Goal: Task Accomplishment & Management: Manage account settings

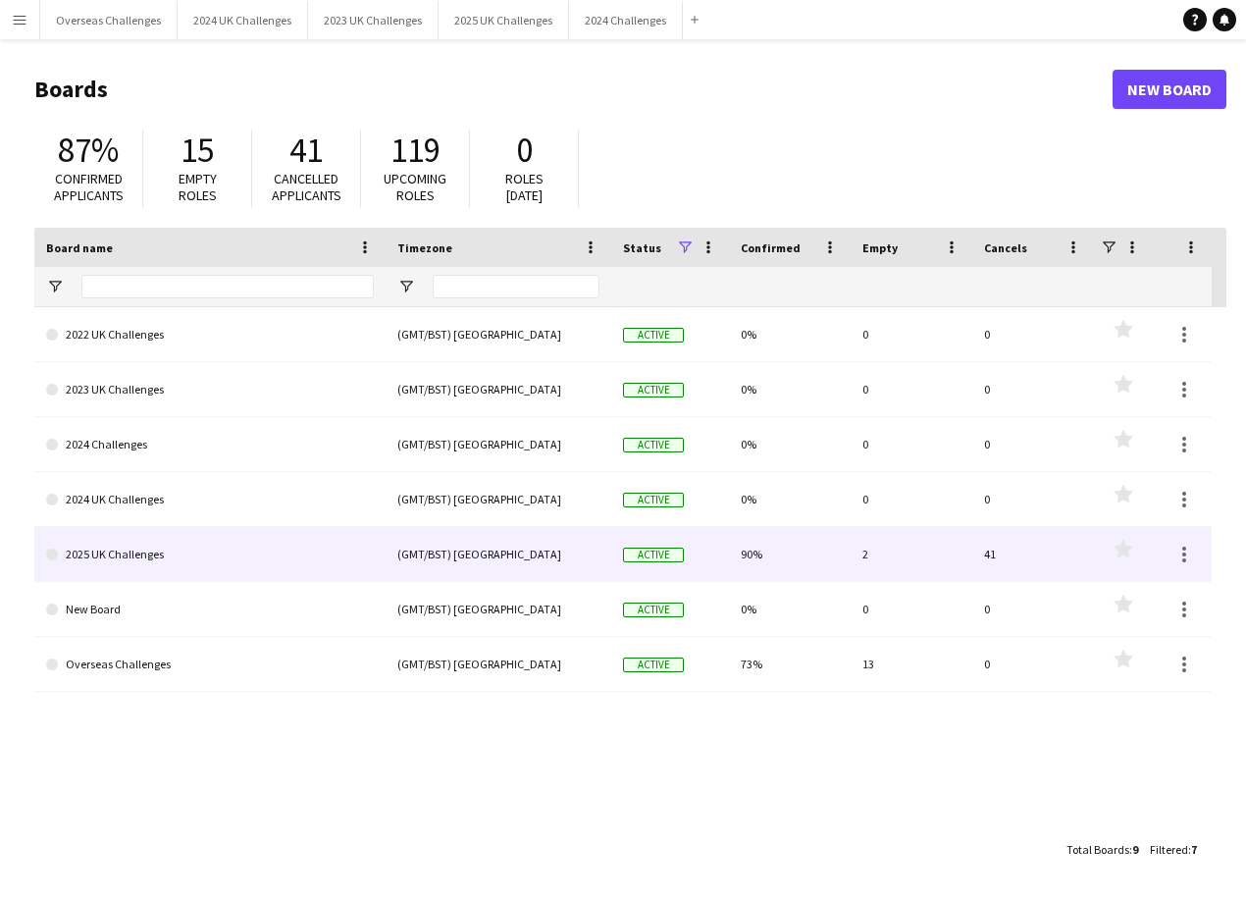
click at [141, 555] on link "2025 UK Challenges" at bounding box center [210, 554] width 328 height 55
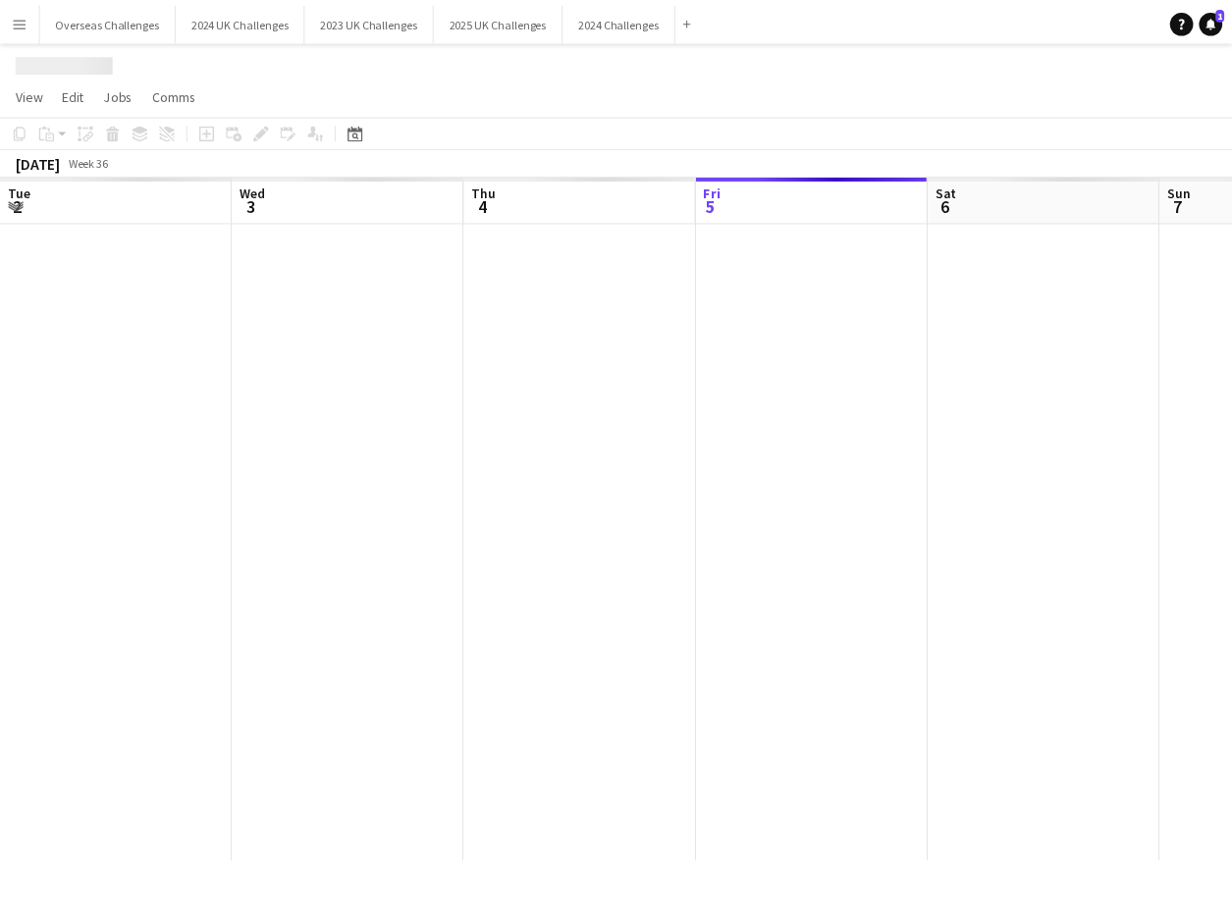
scroll to position [0, 469]
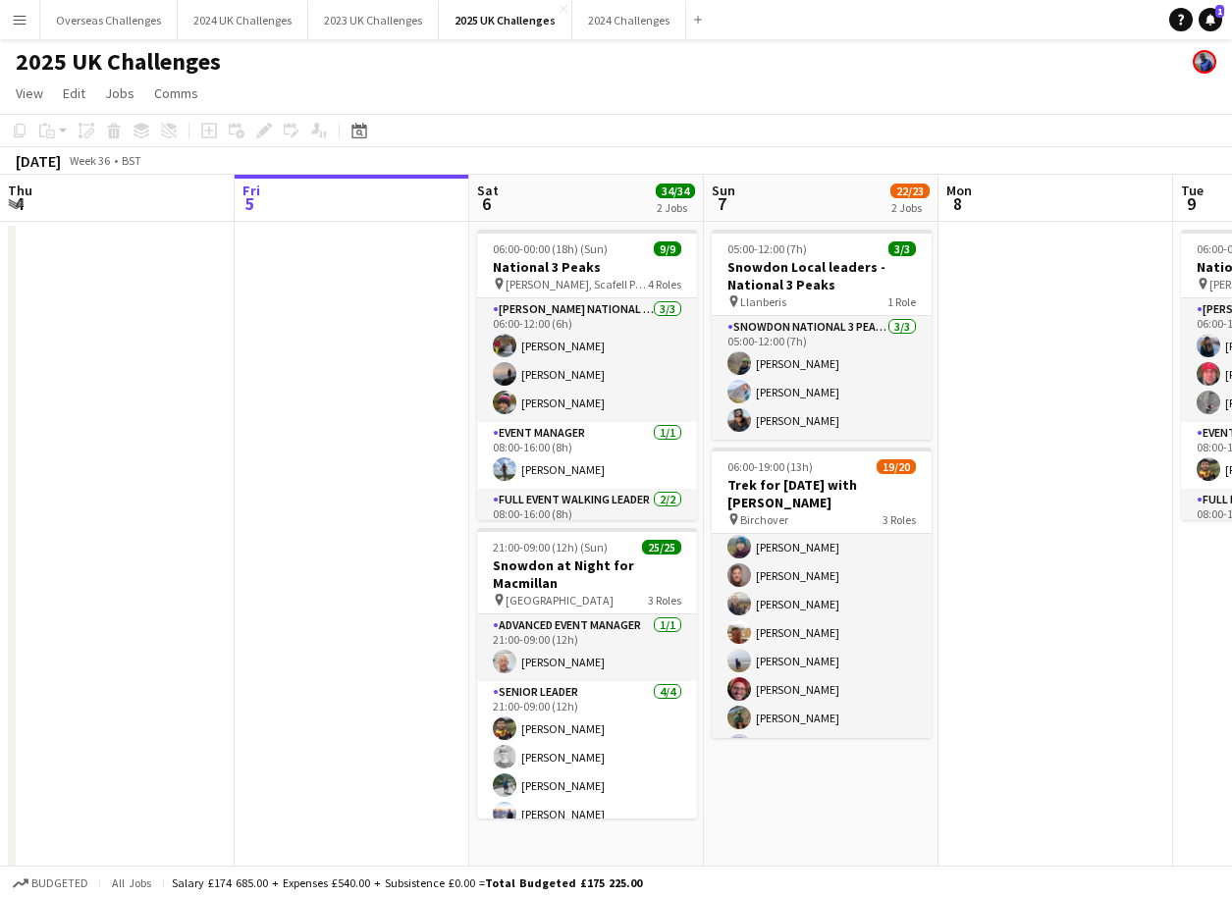
click at [790, 583] on app-card-role "Walking Leader 1A 16/17 06:00-19:00 (13h) [PERSON_NAME] [PERSON_NAME] [PERSON_N…" at bounding box center [822, 761] width 220 height 522
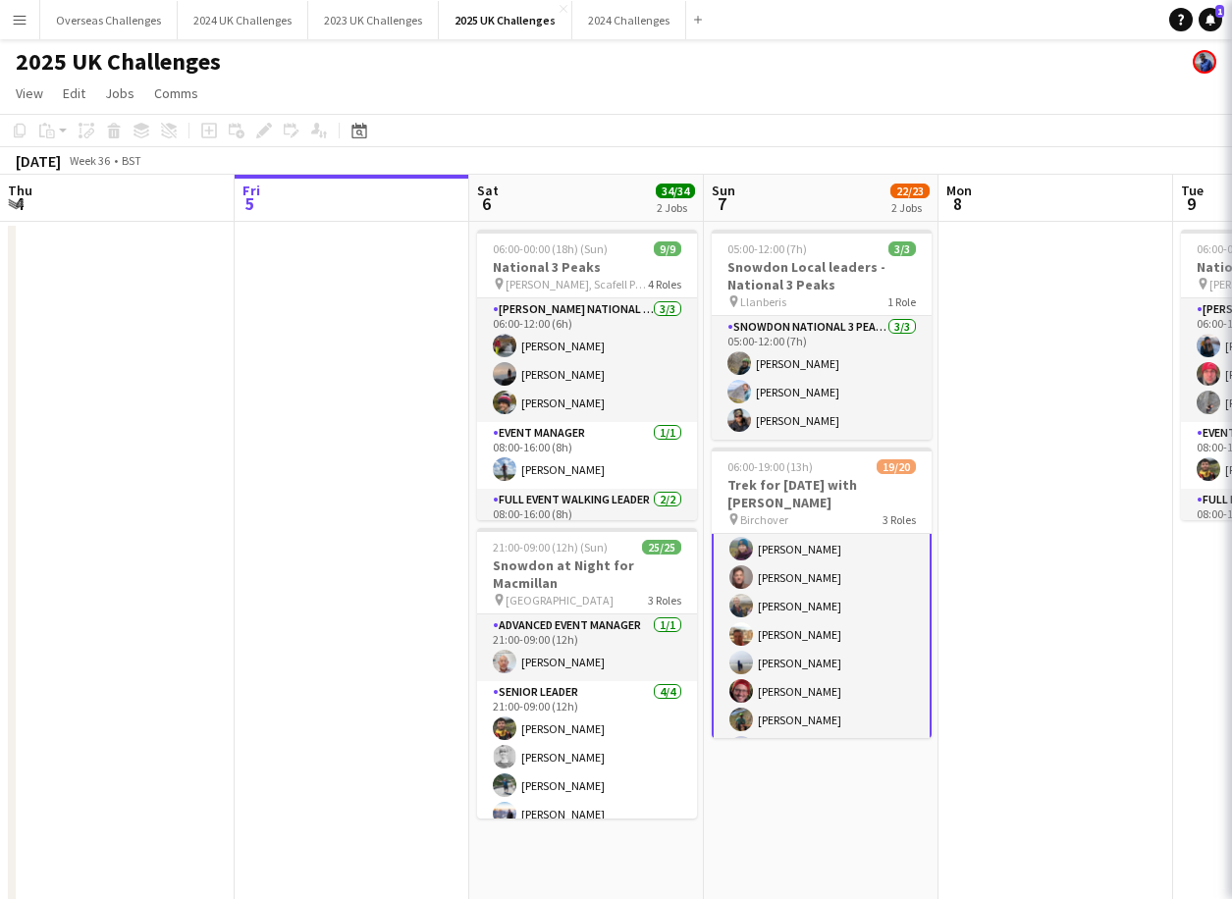
scroll to position [198, 0]
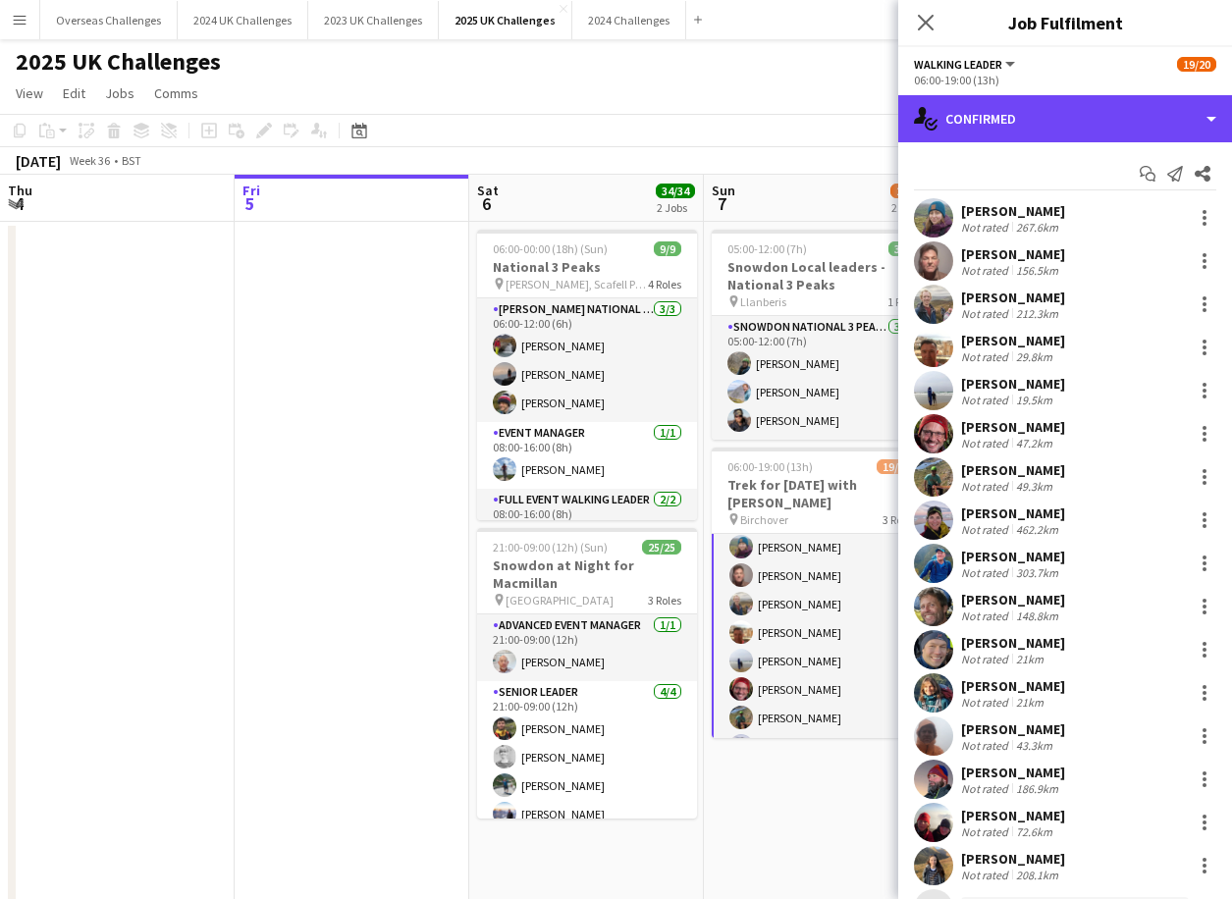
click at [1013, 111] on div "single-neutral-actions-check-2 Confirmed" at bounding box center [1065, 118] width 334 height 47
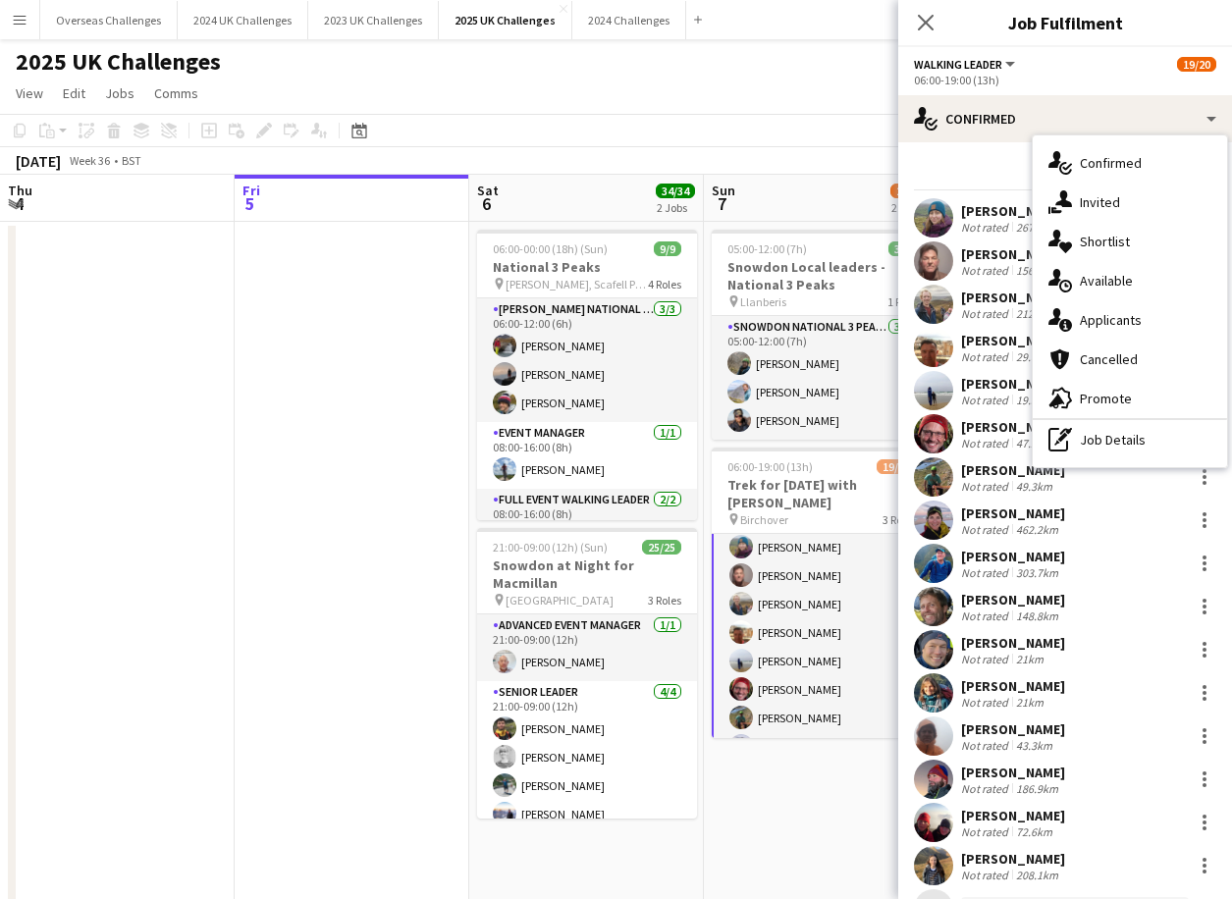
click at [1089, 321] on span "Applicants" at bounding box center [1111, 320] width 62 height 18
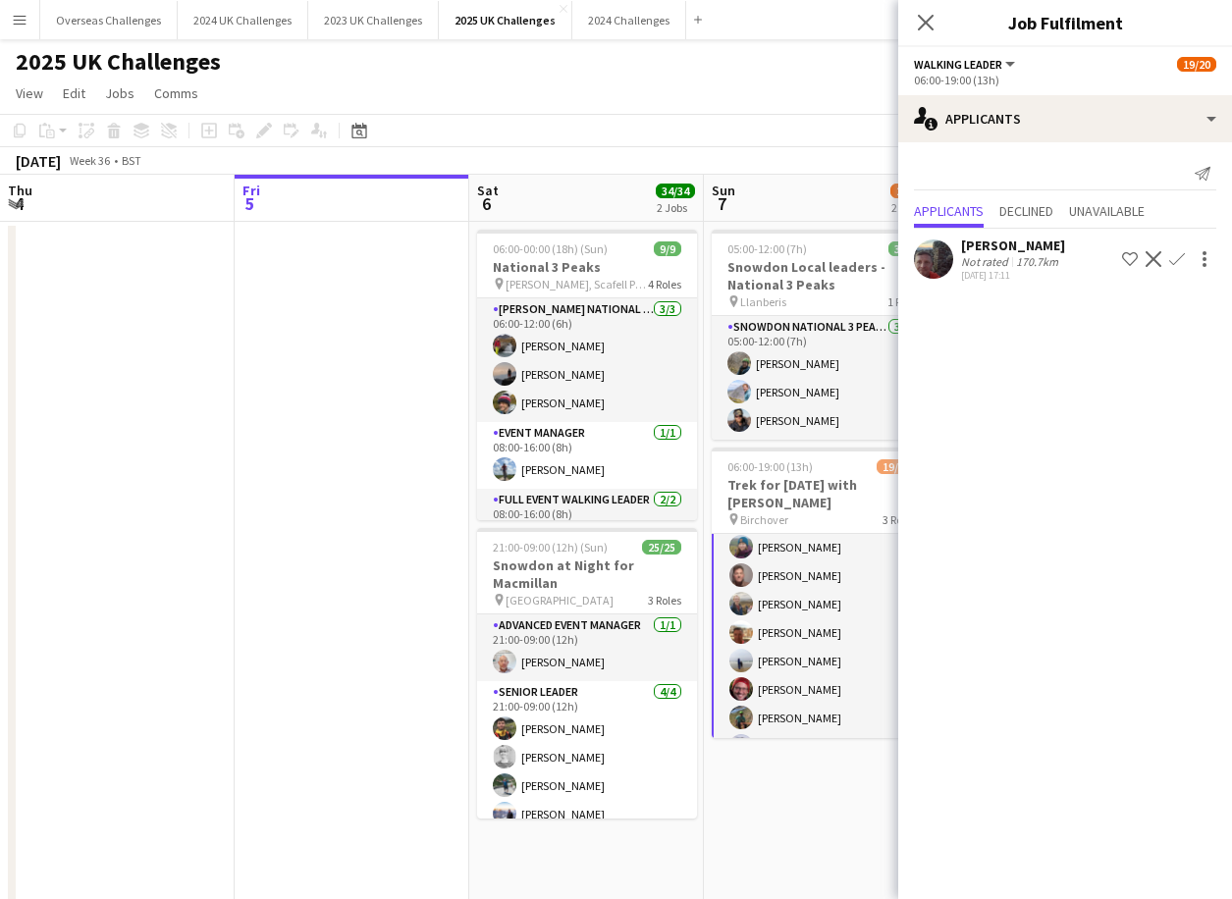
click at [1004, 251] on div "[PERSON_NAME]" at bounding box center [1013, 246] width 104 height 18
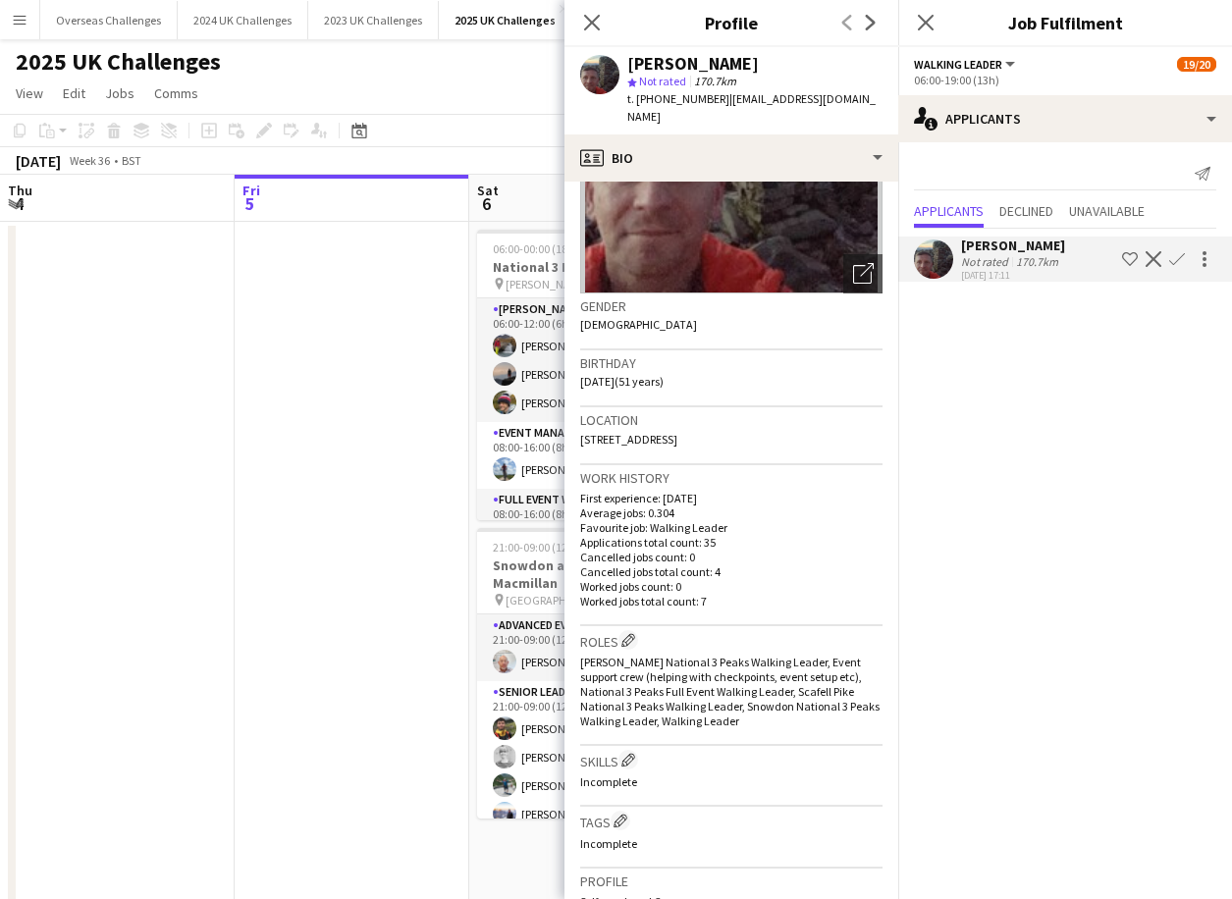
scroll to position [0, 0]
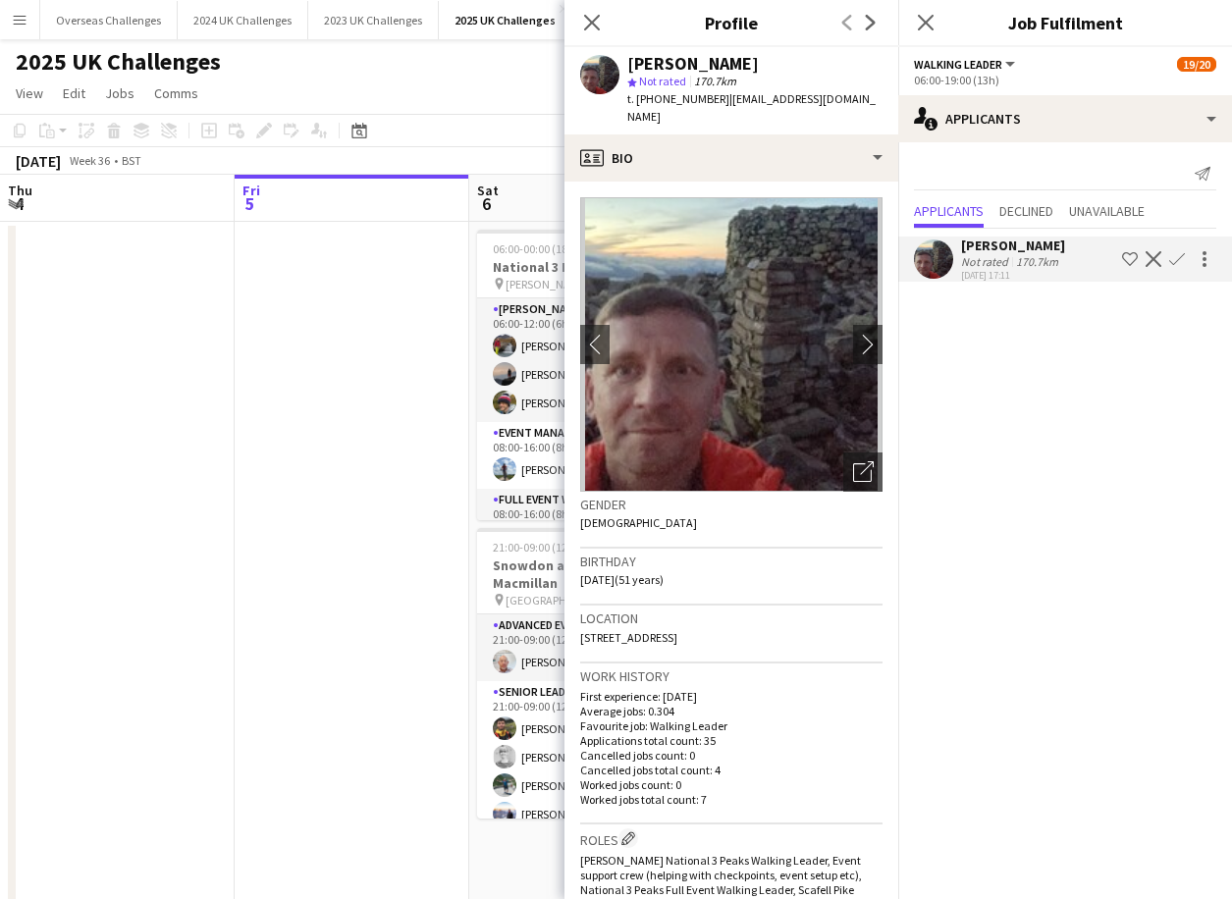
drag, startPoint x: 724, startPoint y: 98, endPoint x: 852, endPoint y: 99, distance: 127.6
click at [852, 99] on span "| [EMAIL_ADDRESS][DOMAIN_NAME]" at bounding box center [751, 107] width 248 height 32
copy span "[EMAIL_ADDRESS][DOMAIN_NAME]"
click at [387, 400] on app-date-cell at bounding box center [352, 689] width 235 height 934
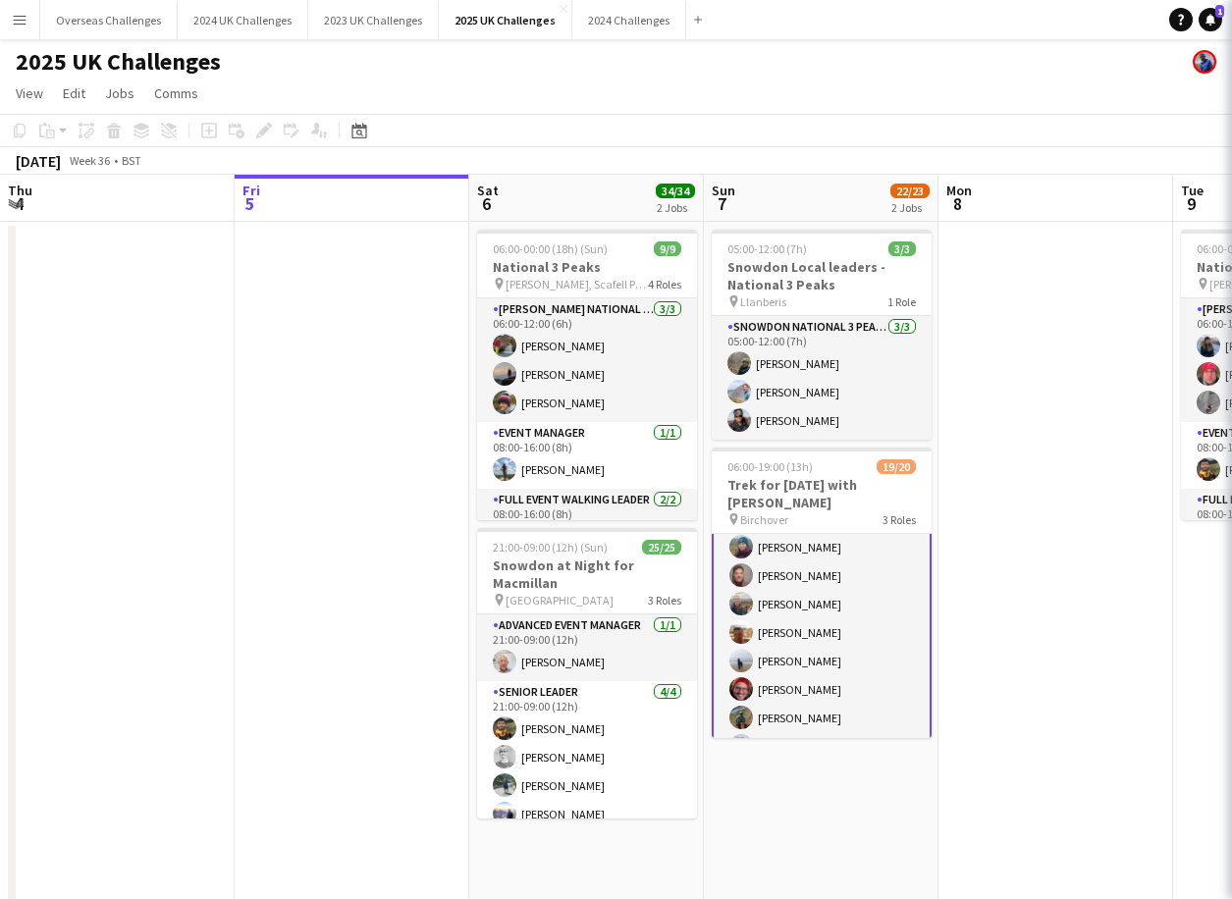
scroll to position [196, 0]
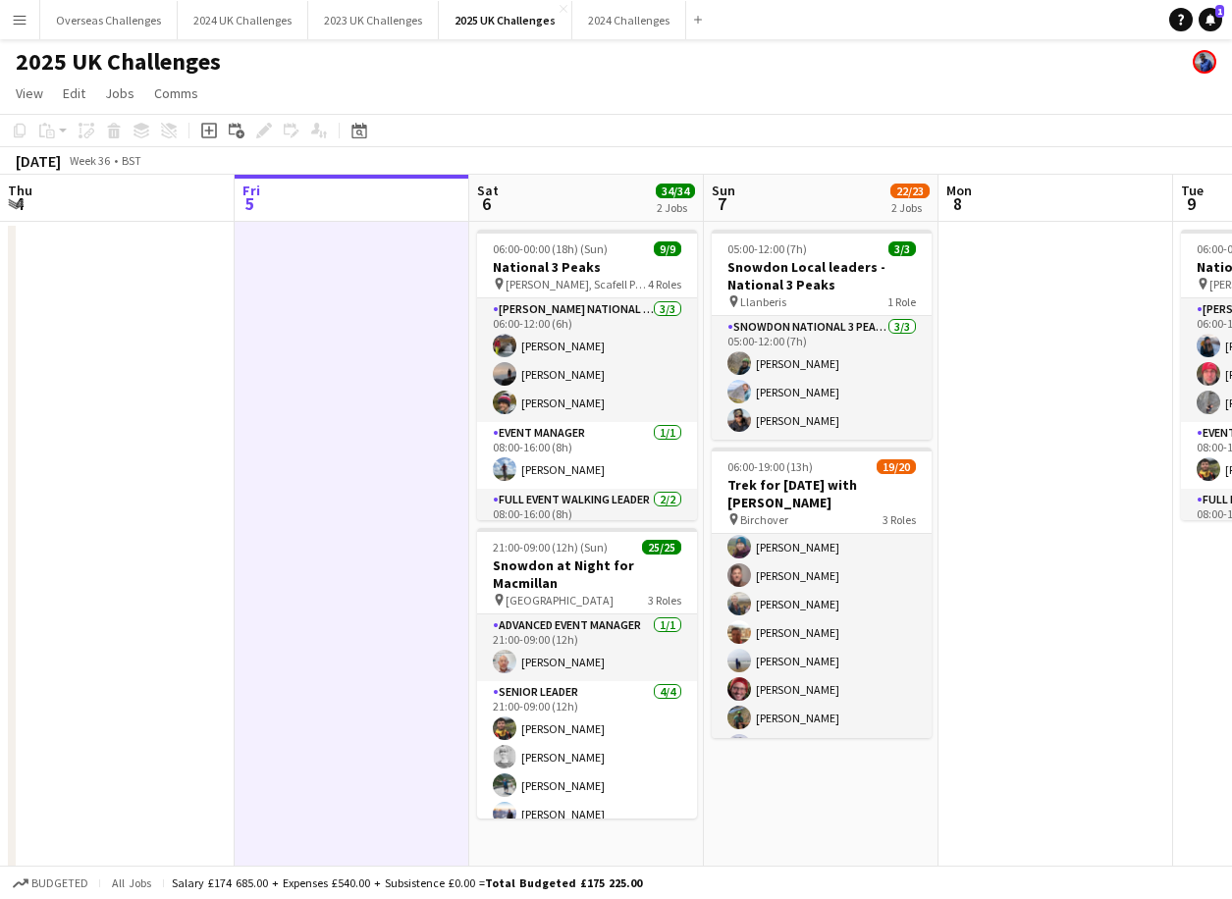
click at [803, 487] on h3 "Trek for [DATE] with [PERSON_NAME]" at bounding box center [822, 493] width 220 height 35
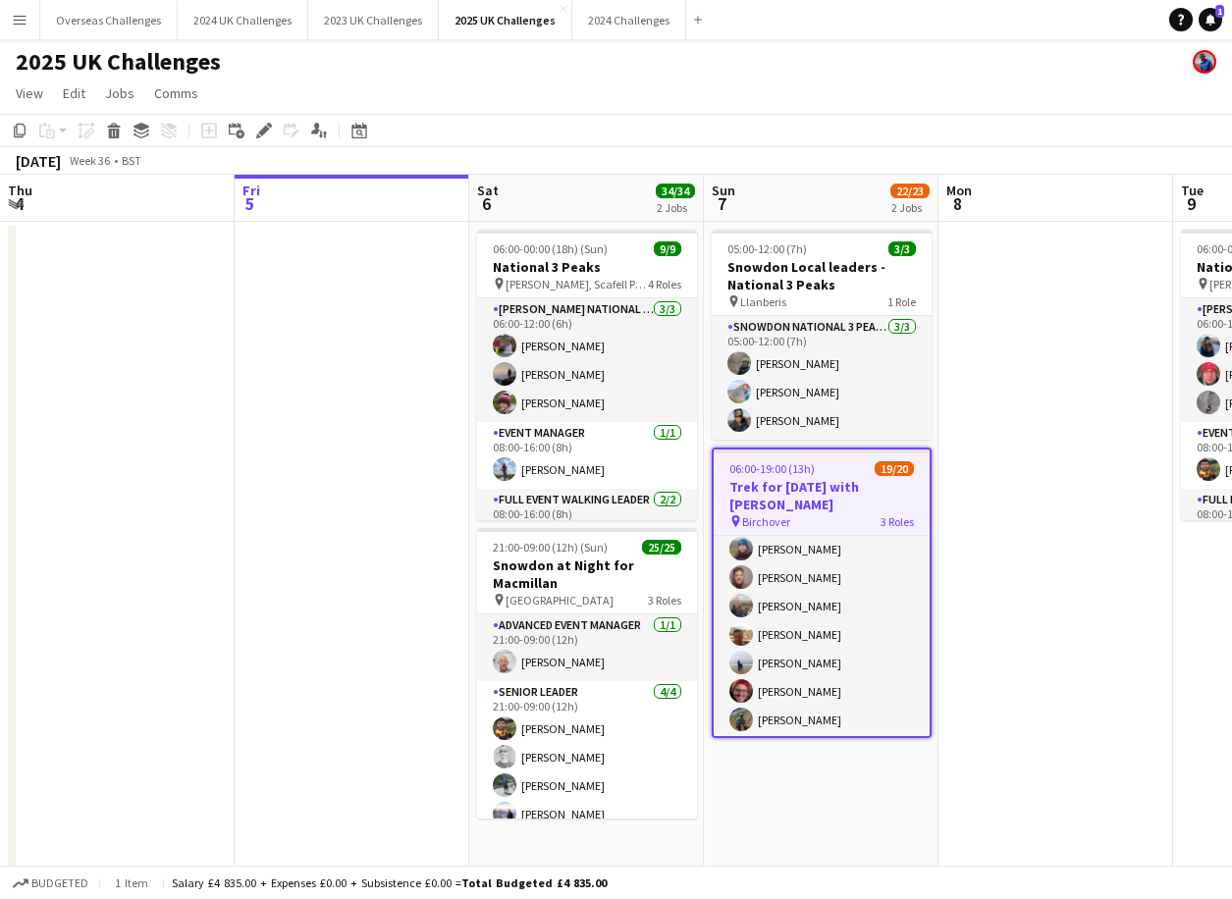
click at [258, 125] on icon "Edit" at bounding box center [264, 131] width 16 height 16
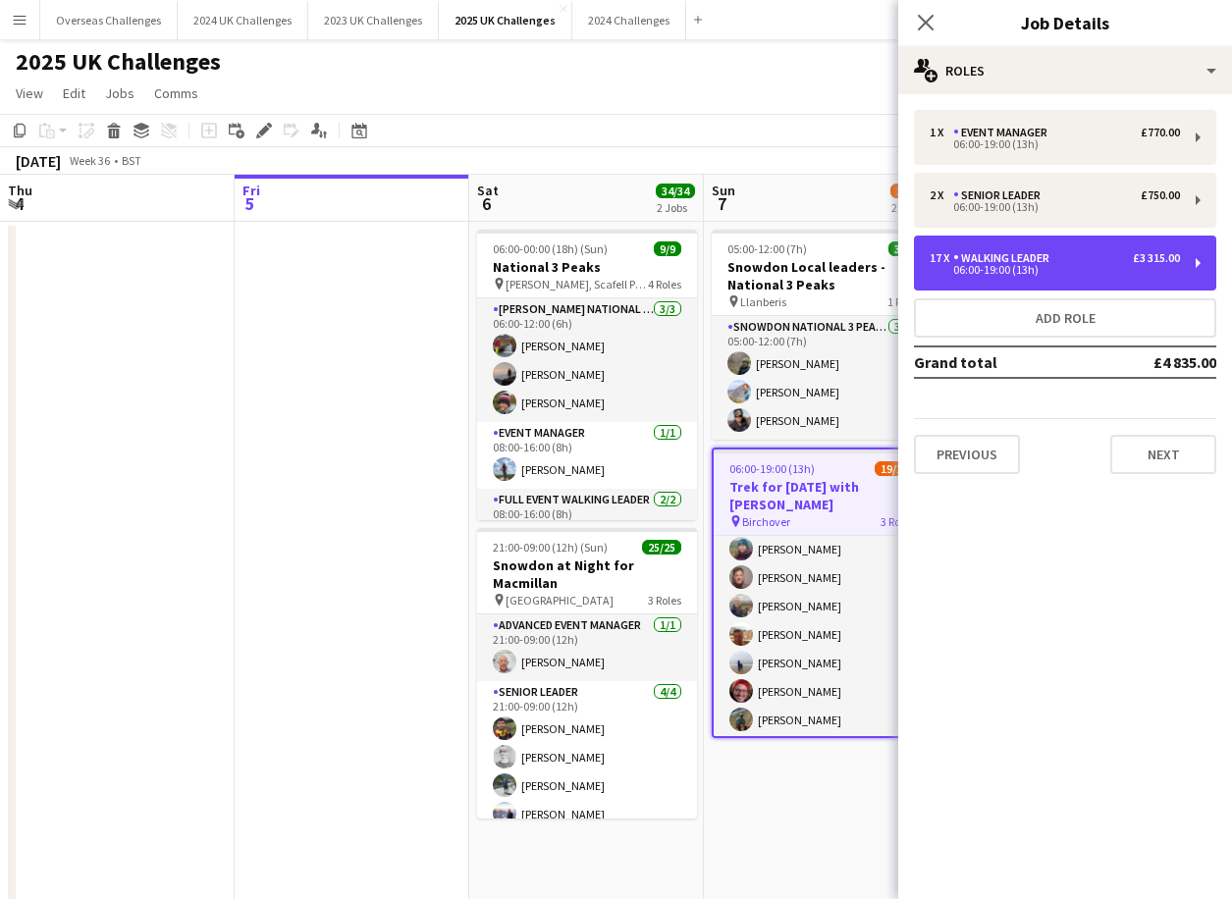
click at [1029, 253] on div "Walking Leader" at bounding box center [1005, 258] width 104 height 14
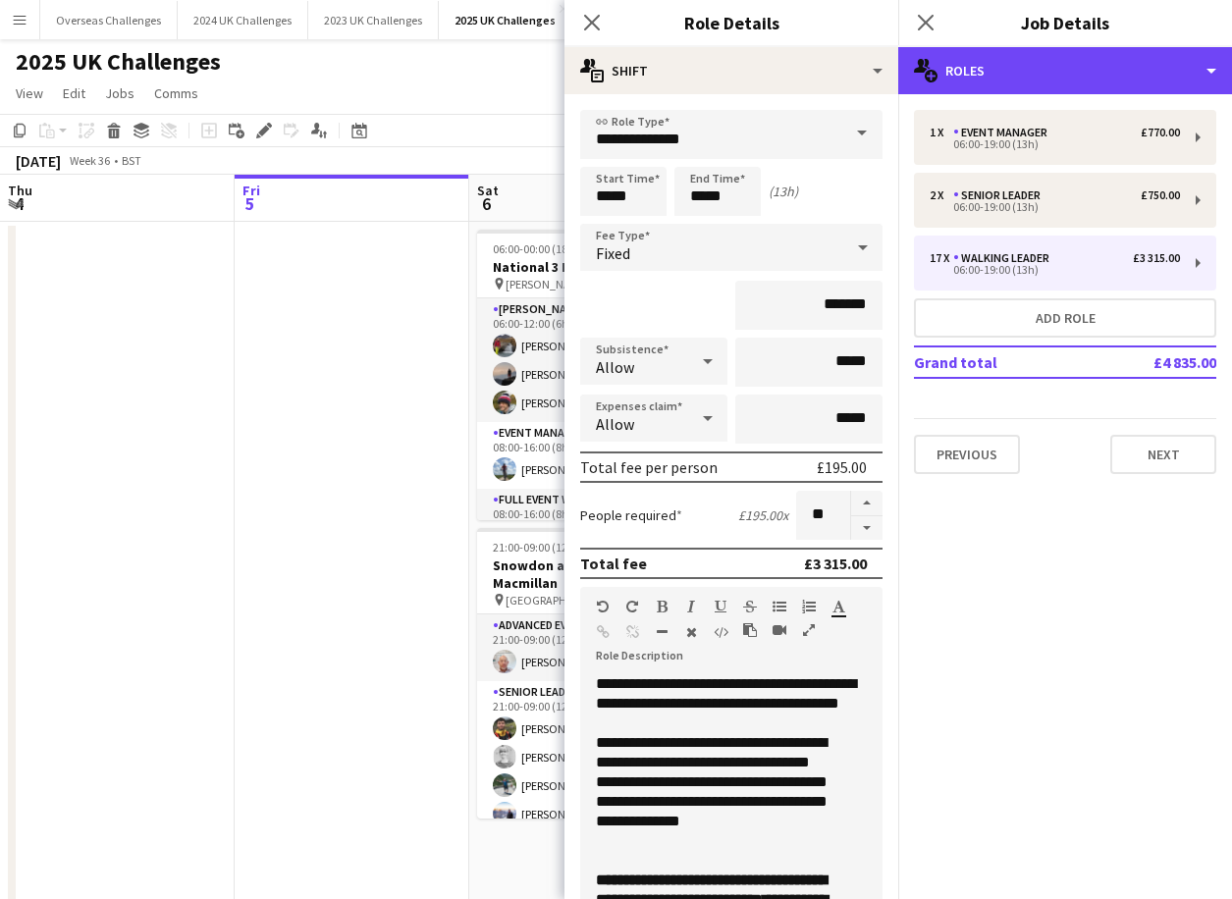
click at [978, 74] on div "multiple-users-add Roles" at bounding box center [1065, 70] width 334 height 47
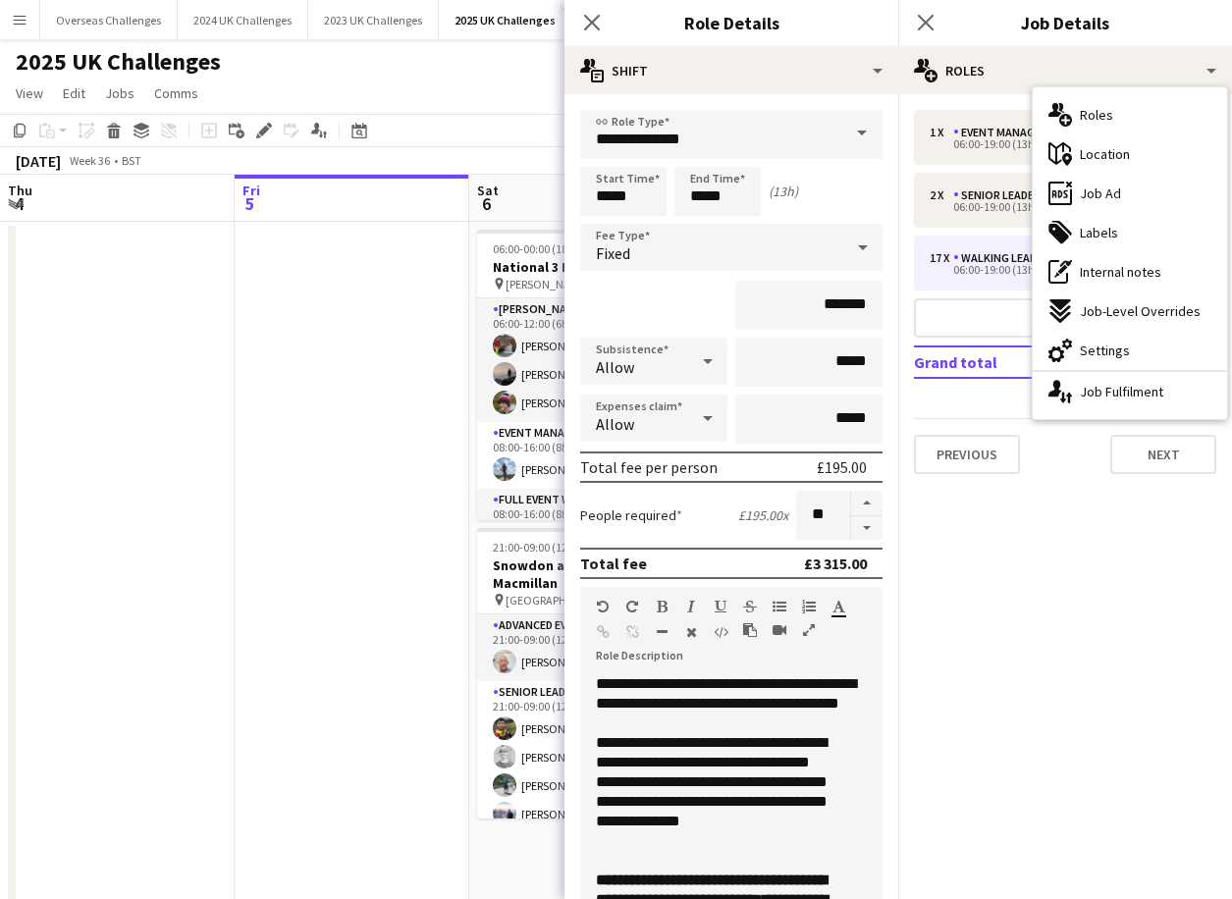
click at [1098, 194] on span "Job Ad" at bounding box center [1100, 194] width 41 height 18
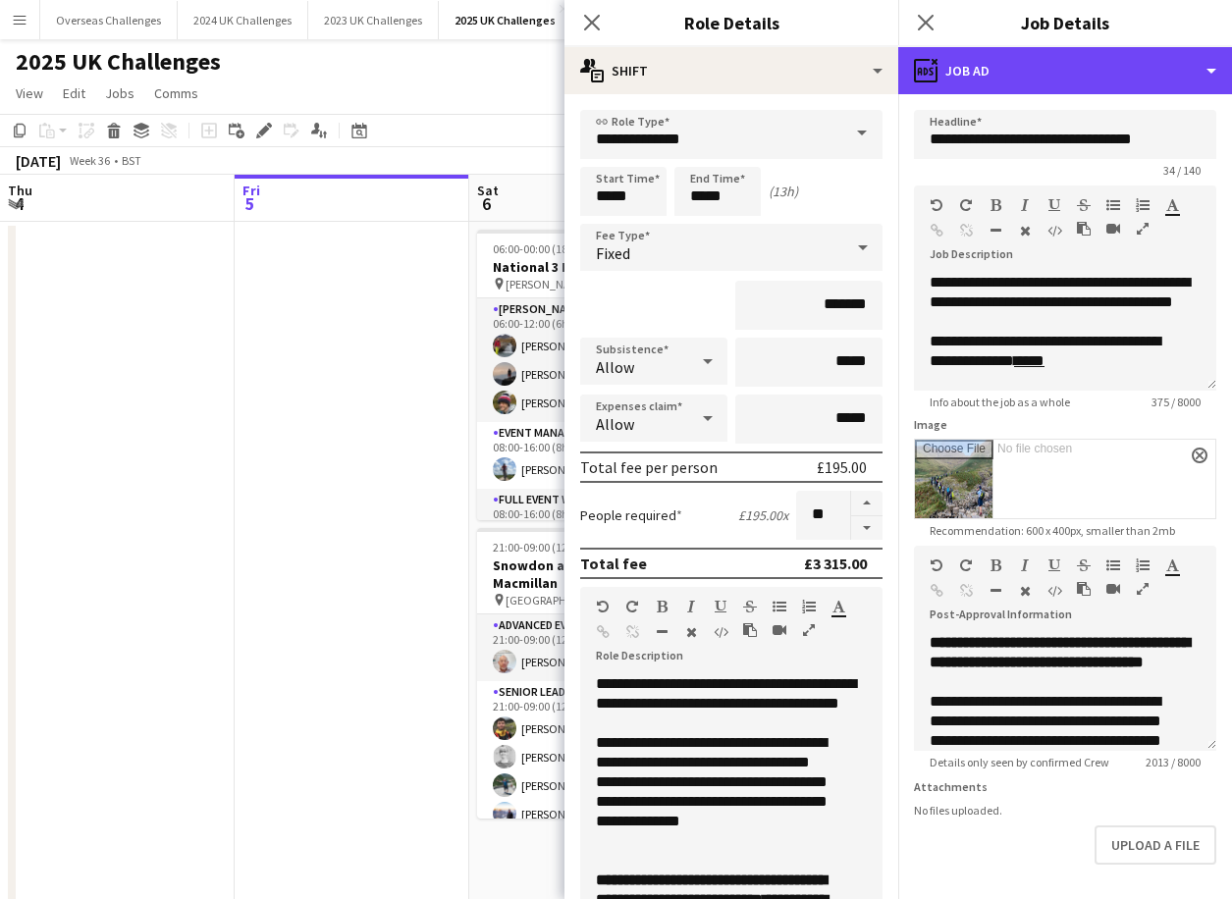
click at [999, 73] on div "ads-window Job Ad" at bounding box center [1065, 70] width 334 height 47
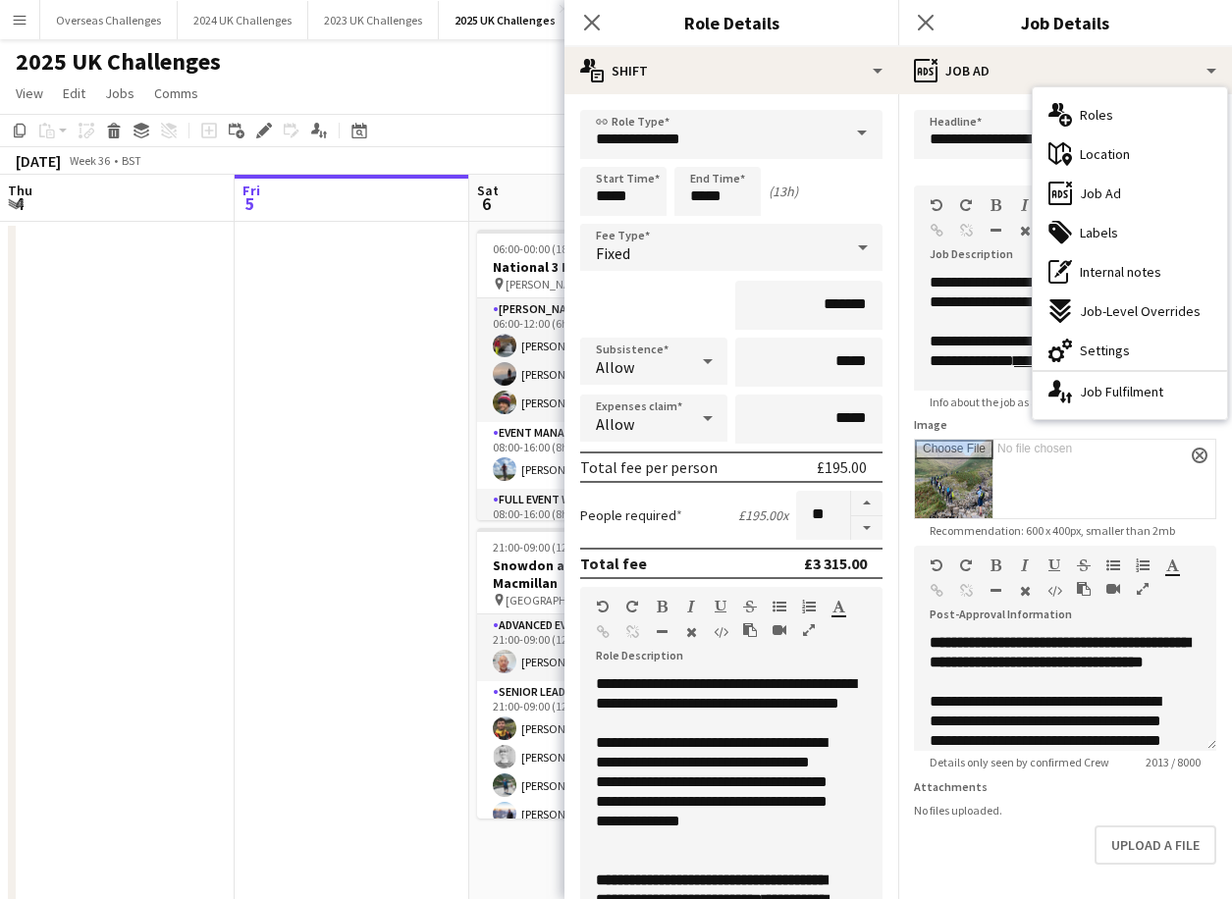
click at [1091, 382] on div "single-neutral-actions-up-down Job Fulfilment" at bounding box center [1129, 391] width 194 height 39
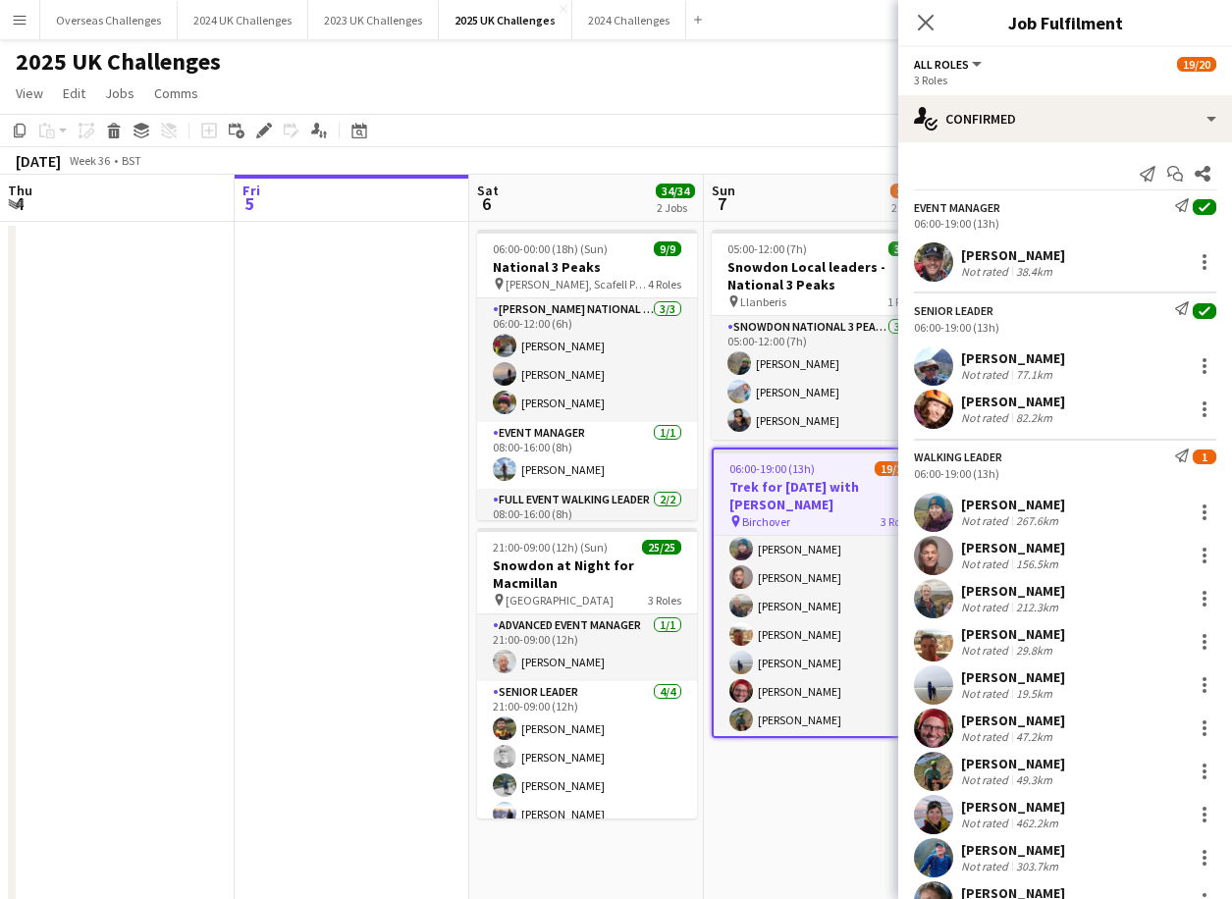
click at [294, 369] on app-date-cell at bounding box center [352, 689] width 235 height 934
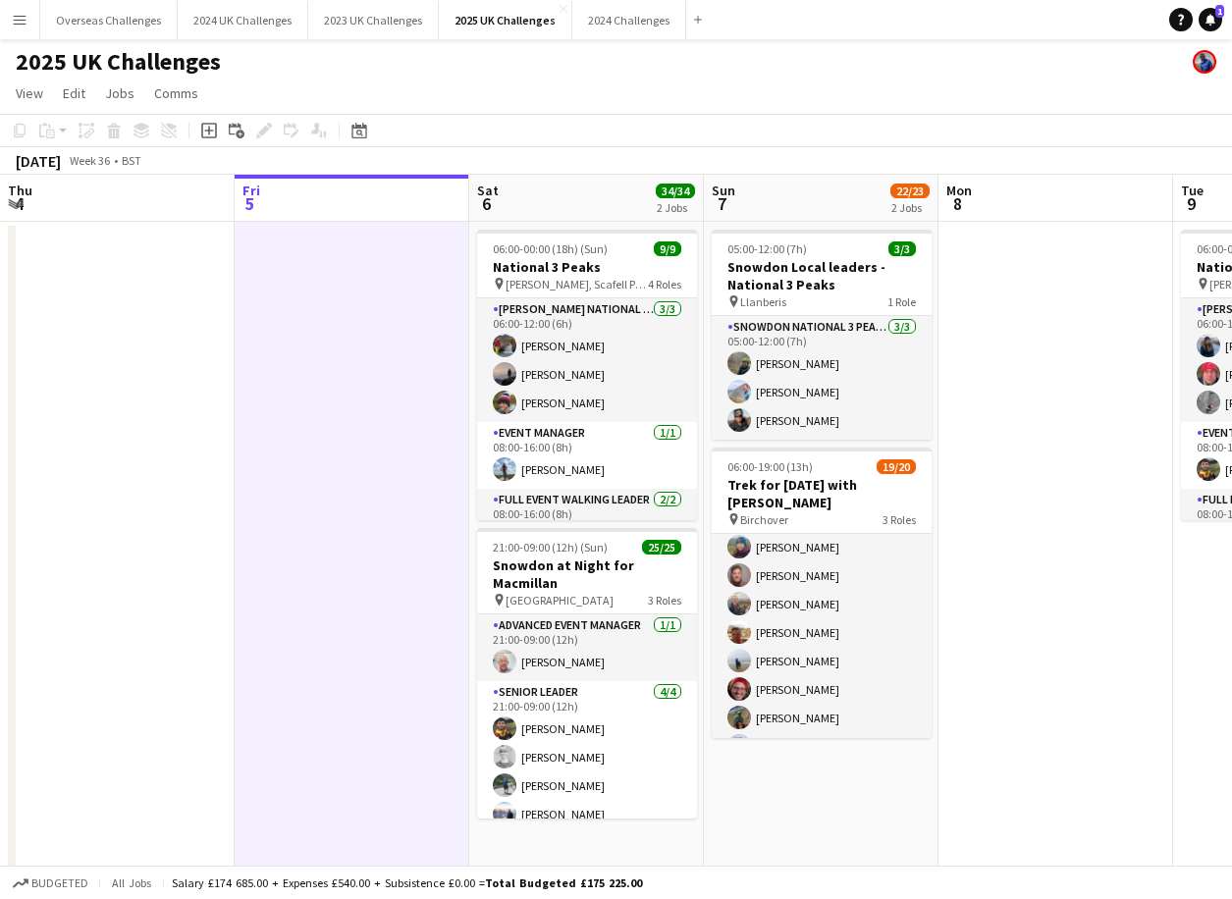
click at [822, 587] on app-card-role "Walking Leader 1A 16/17 06:00-19:00 (13h) [PERSON_NAME] [PERSON_NAME] [PERSON_N…" at bounding box center [822, 761] width 220 height 522
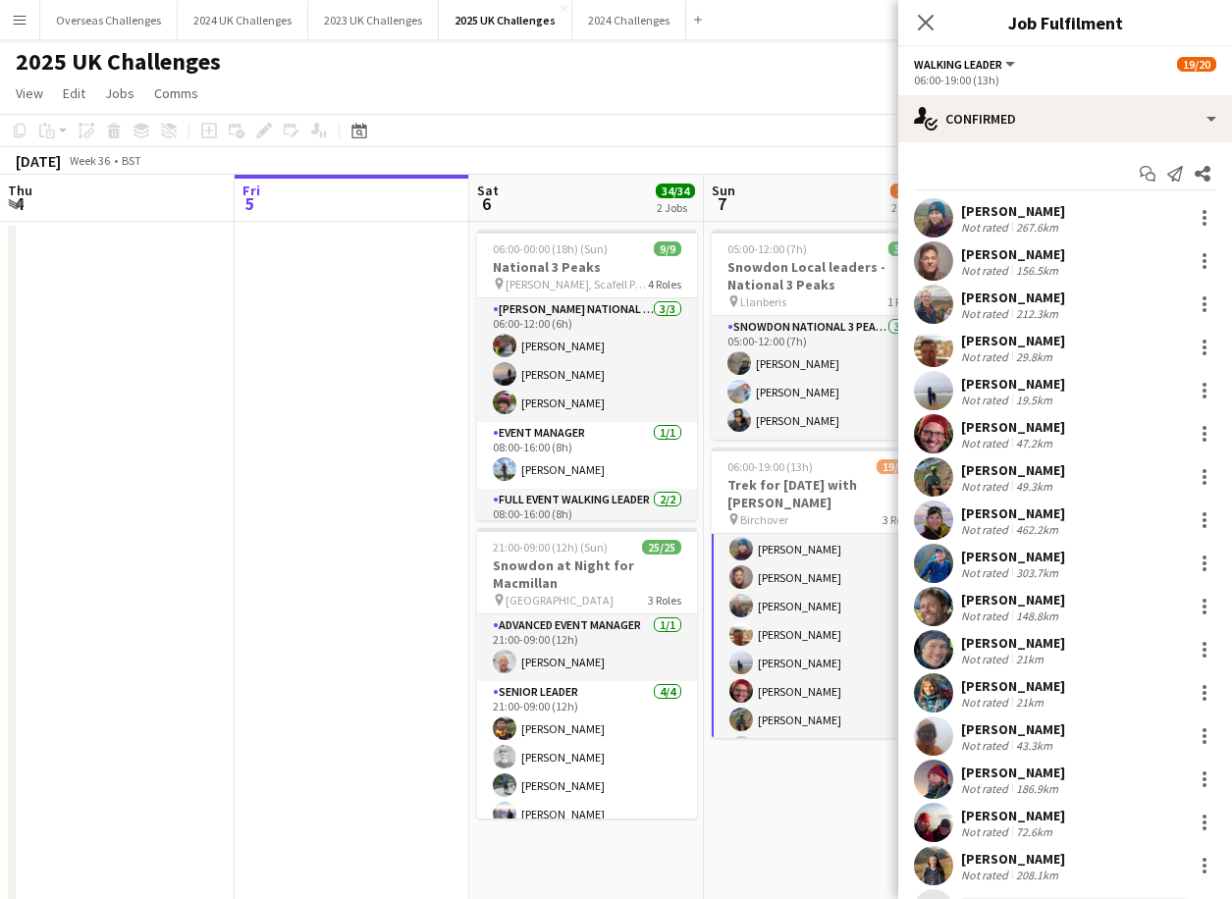
scroll to position [198, 0]
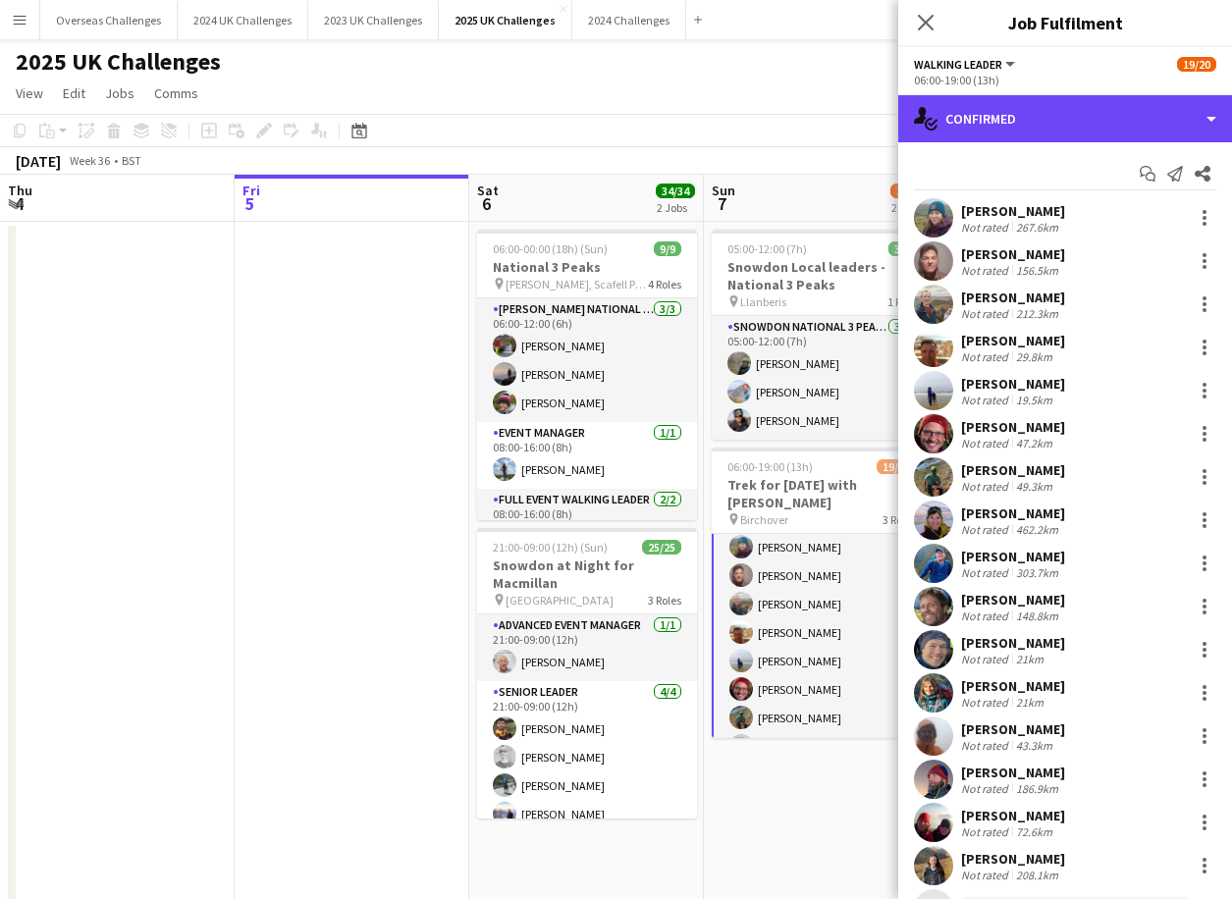
click at [1029, 117] on div "single-neutral-actions-check-2 Confirmed" at bounding box center [1065, 118] width 334 height 47
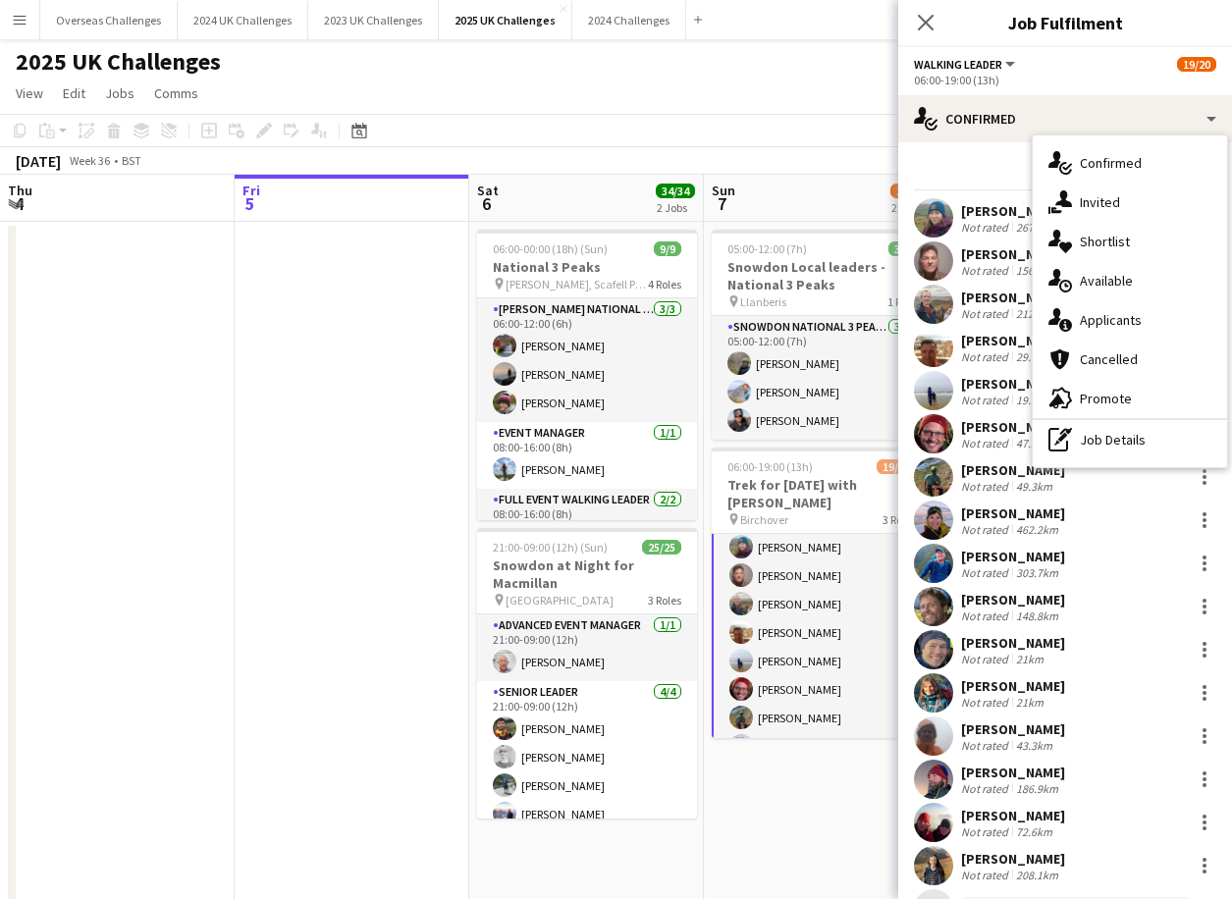
click at [1103, 391] on span "Promote" at bounding box center [1106, 399] width 52 height 18
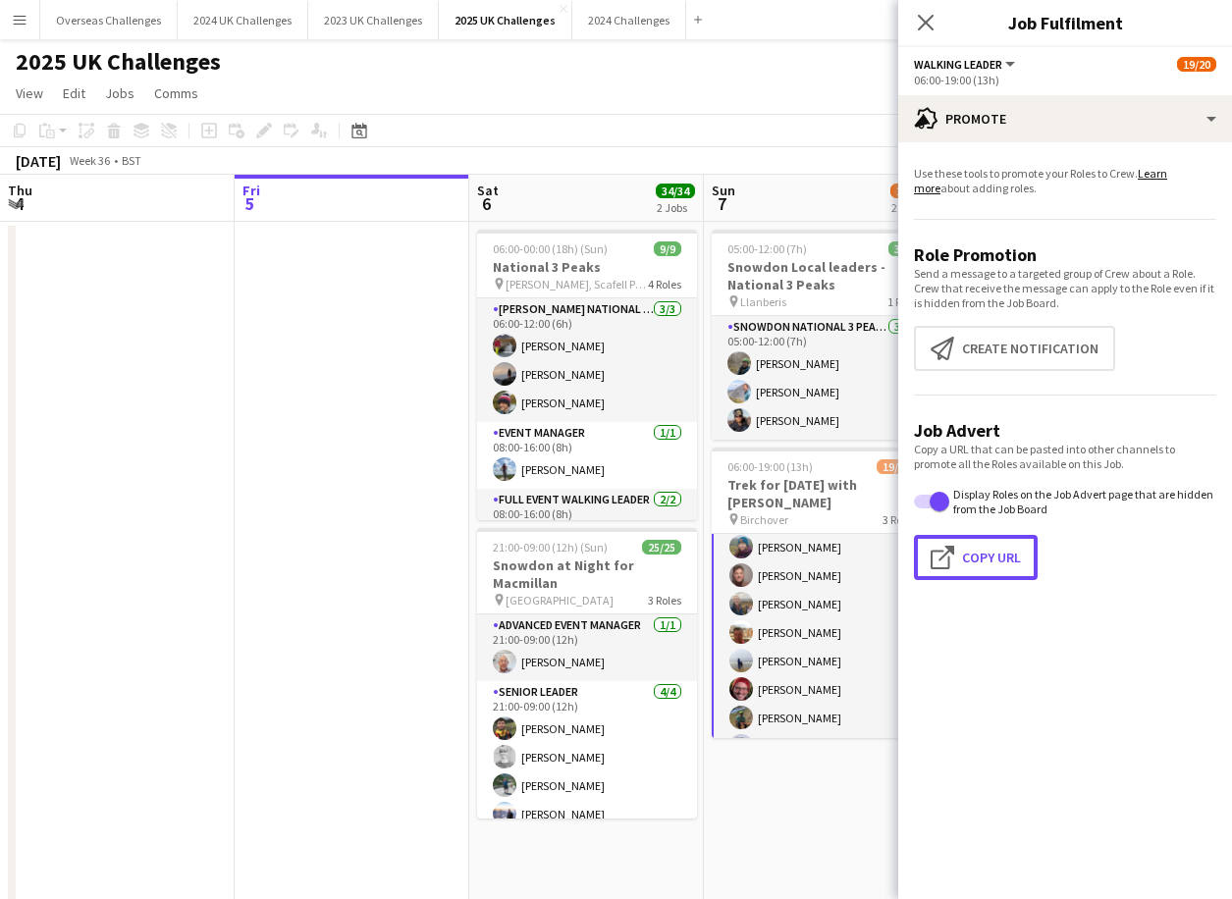
click at [992, 554] on button "Click to copy URL Copy Url" at bounding box center [976, 557] width 124 height 45
click at [778, 530] on app-job-card "06:00-19:00 (13h) 19/20 Trek for [DATE] with [PERSON_NAME] pin Birchover 3 Role…" at bounding box center [822, 593] width 220 height 290
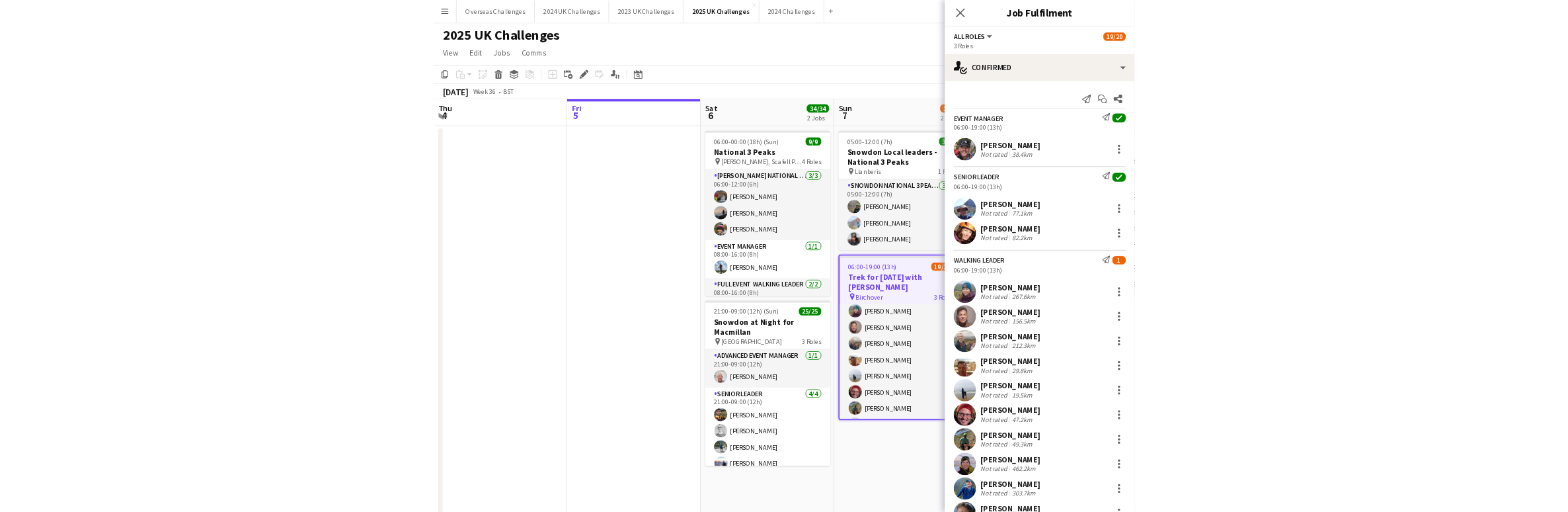
scroll to position [132, 0]
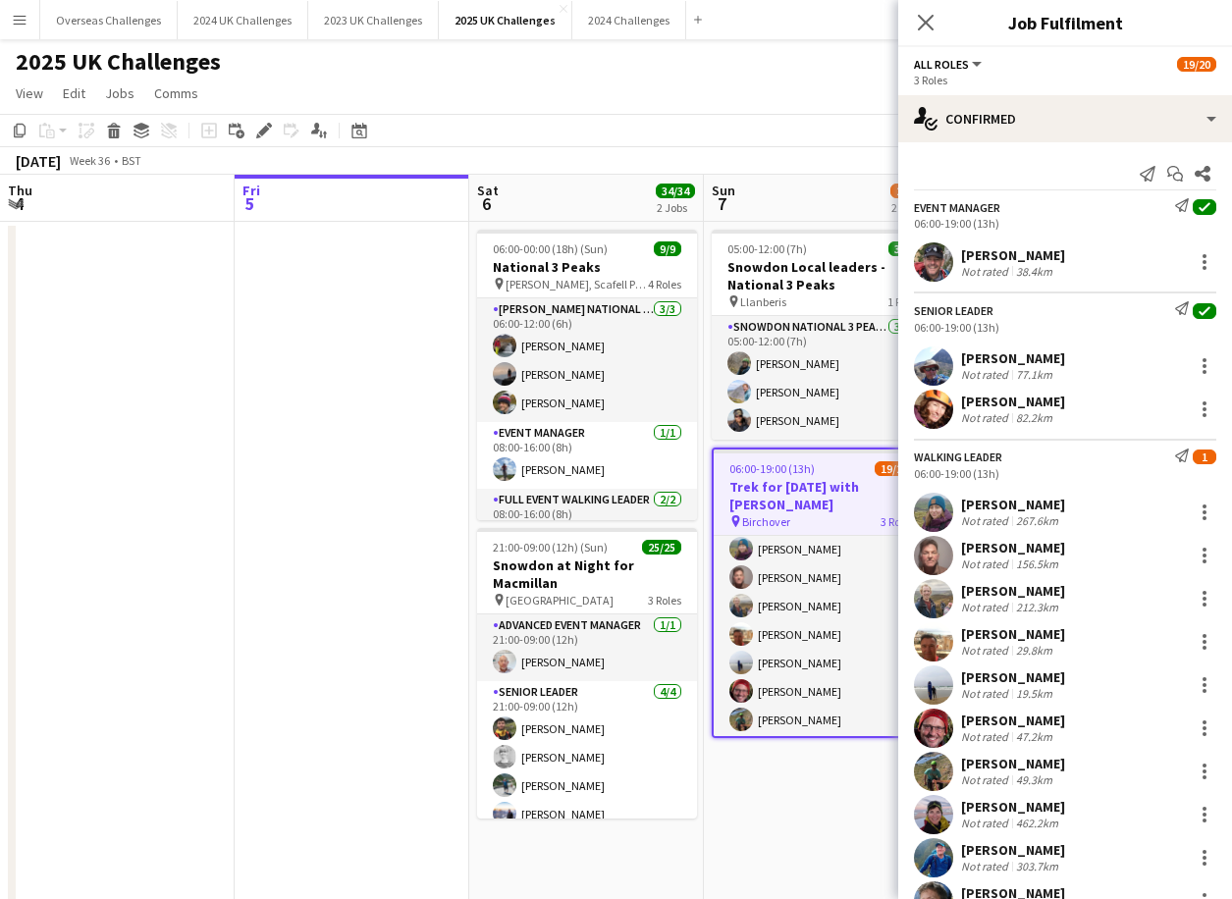
click at [1027, 466] on div "06:00-19:00 (13h)" at bounding box center [1065, 473] width 302 height 15
click at [256, 133] on icon "Edit" at bounding box center [264, 131] width 16 height 16
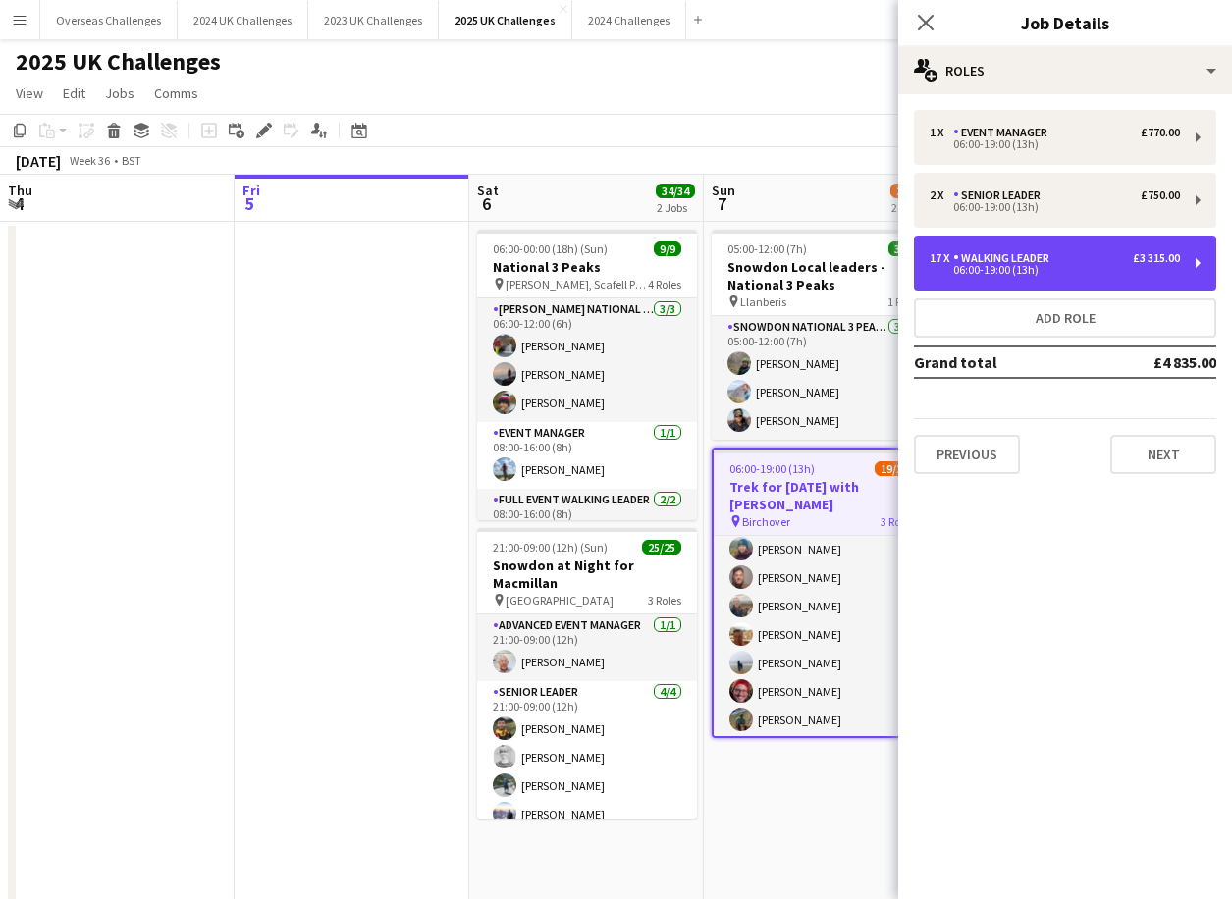
click at [991, 258] on div "Walking Leader" at bounding box center [1005, 258] width 104 height 14
